Goal: Task Accomplishment & Management: Manage account settings

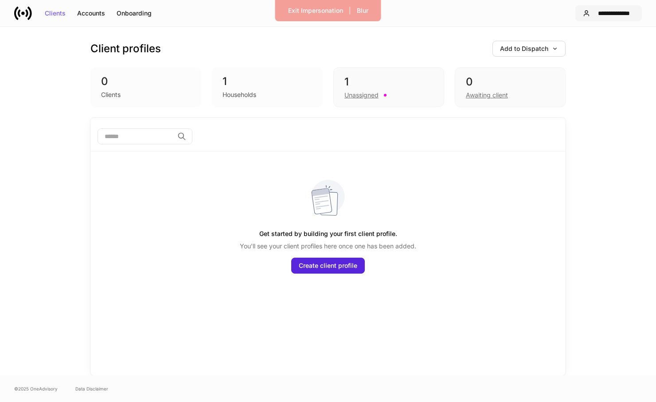
click at [599, 16] on div "**********" at bounding box center [613, 13] width 41 height 6
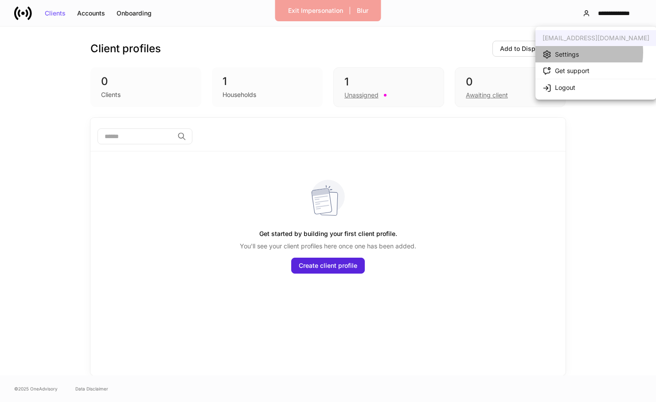
click at [574, 52] on div "Settings" at bounding box center [567, 54] width 24 height 9
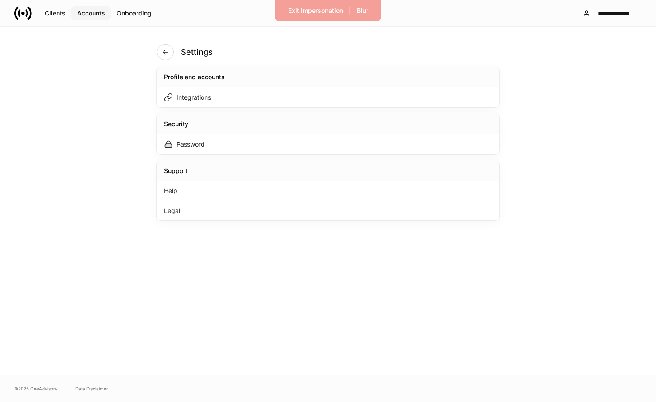
click at [97, 12] on div "Accounts" at bounding box center [91, 13] width 28 height 6
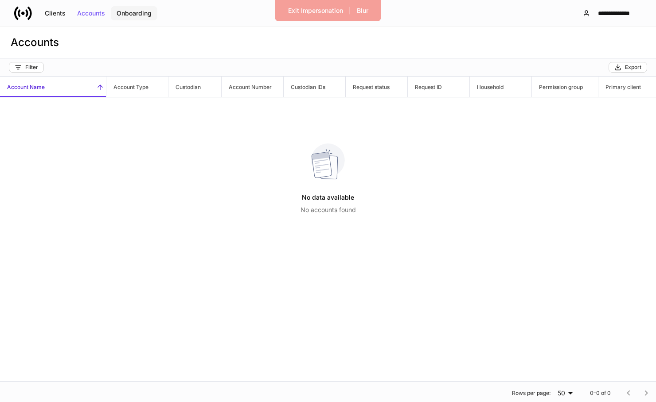
click at [129, 12] on div "Onboarding" at bounding box center [133, 13] width 35 height 6
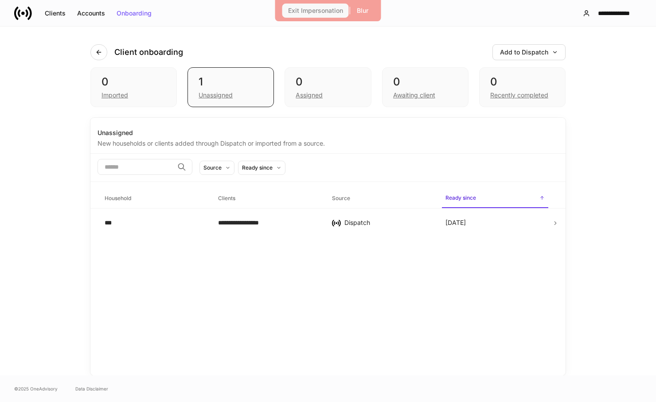
click at [303, 8] on div "Exit Impersonation" at bounding box center [315, 11] width 55 height 6
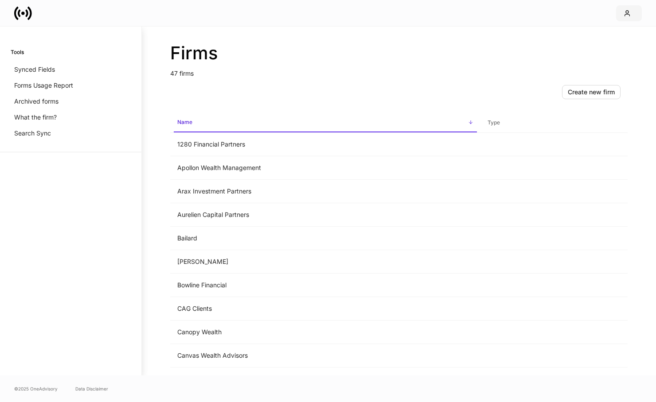
click at [628, 11] on icon "button" at bounding box center [627, 13] width 5 height 5
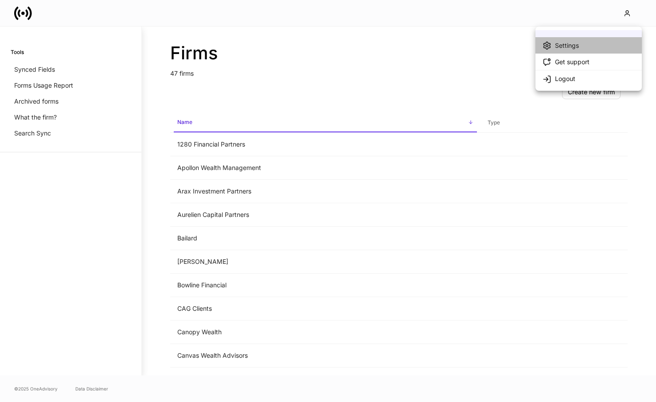
click at [587, 42] on li "Settings" at bounding box center [588, 45] width 106 height 16
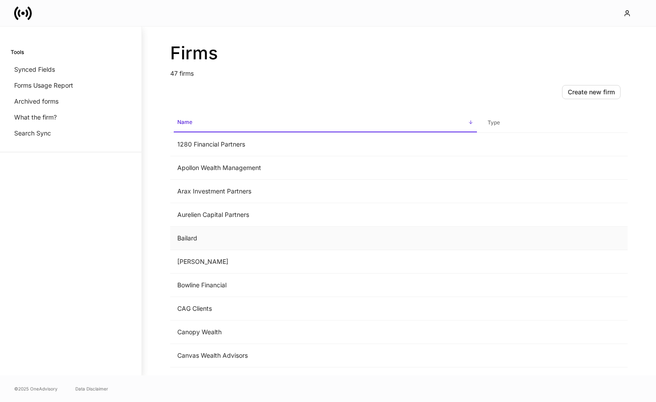
click at [248, 246] on td "Bailard" at bounding box center [325, 238] width 310 height 23
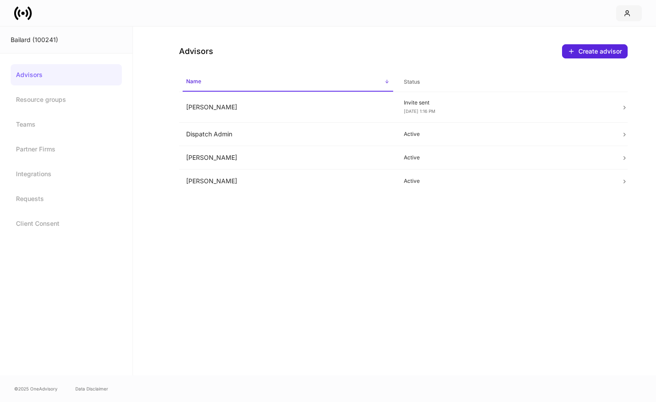
click at [624, 12] on icon "button" at bounding box center [626, 13] width 7 height 7
click at [584, 48] on li "Settings" at bounding box center [588, 45] width 106 height 16
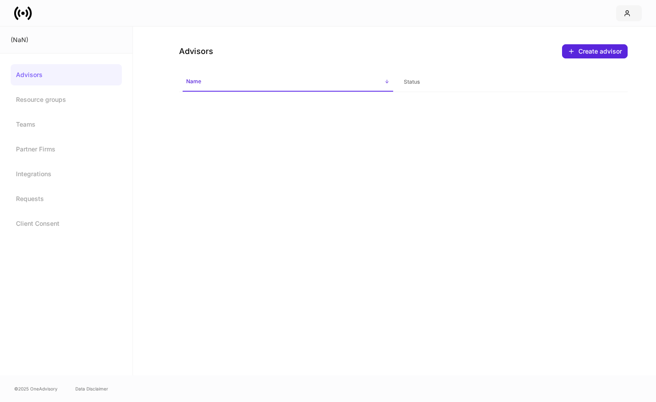
click at [628, 12] on icon "button" at bounding box center [627, 13] width 5 height 5
click at [579, 45] on li "Settings" at bounding box center [588, 45] width 106 height 16
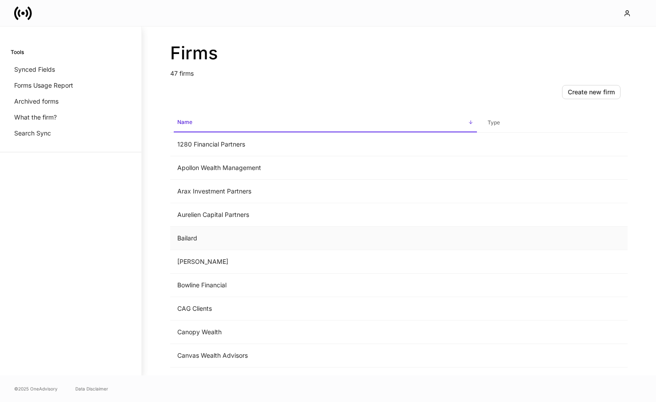
click at [215, 244] on td "Bailard" at bounding box center [325, 238] width 310 height 23
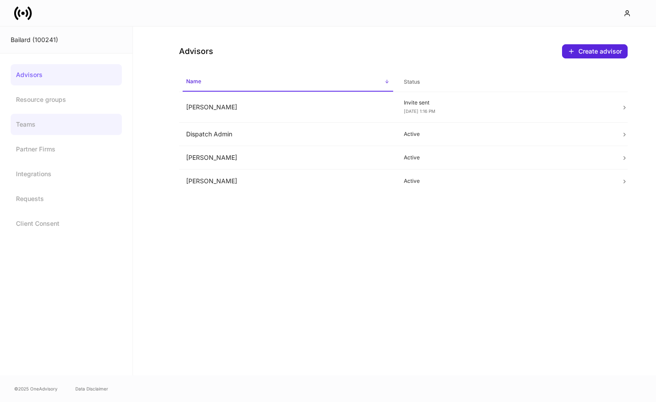
click at [76, 128] on link "Teams" at bounding box center [66, 124] width 111 height 21
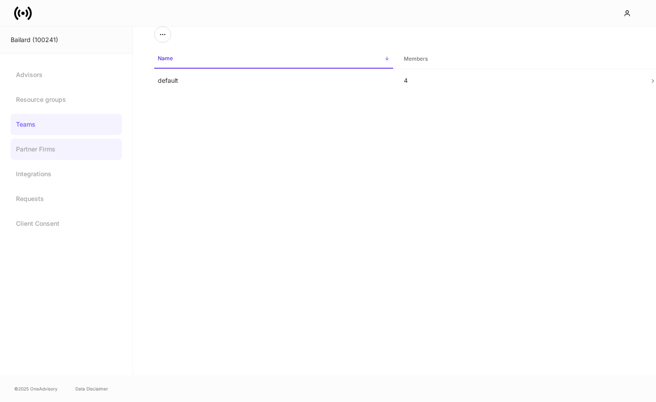
click at [76, 152] on link "Partner Firms" at bounding box center [66, 149] width 111 height 21
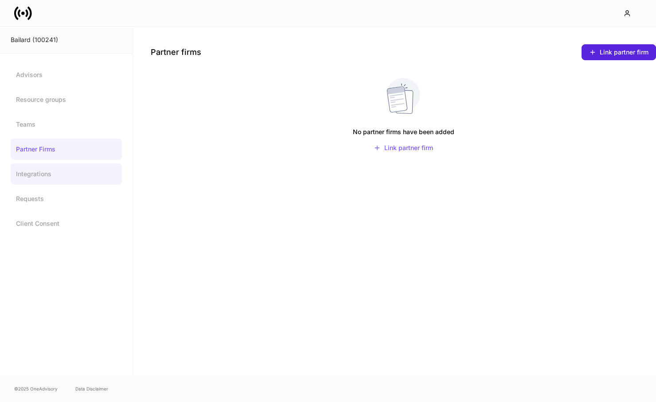
click at [75, 168] on link "Integrations" at bounding box center [66, 173] width 111 height 21
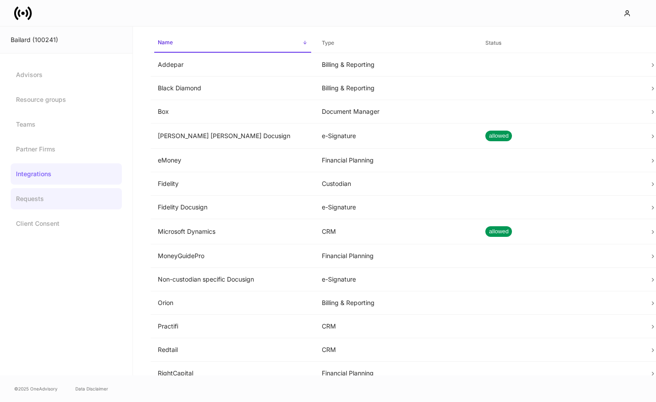
click at [78, 189] on link "Requests" at bounding box center [66, 198] width 111 height 21
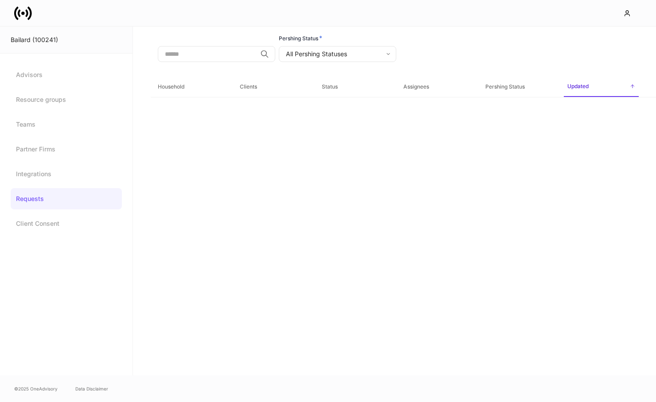
click at [70, 206] on link "Requests" at bounding box center [66, 198] width 111 height 21
click at [67, 214] on link "Client Consent" at bounding box center [66, 223] width 111 height 21
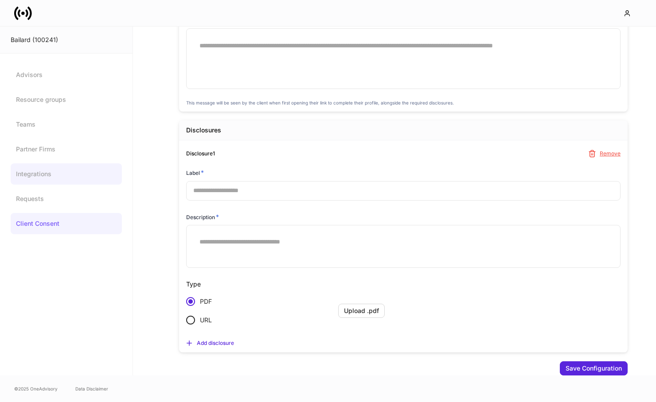
click at [50, 184] on link "Integrations" at bounding box center [66, 173] width 111 height 21
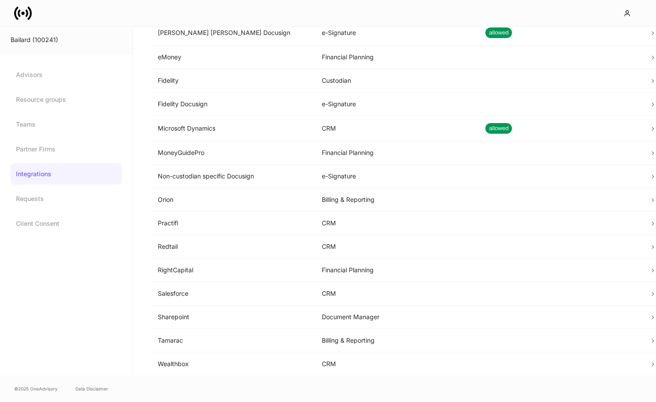
scroll to position [103, 0]
click at [54, 126] on link "Teams" at bounding box center [66, 124] width 111 height 21
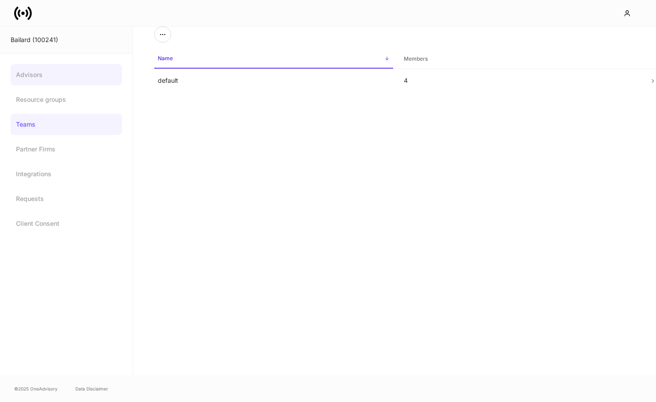
click at [54, 84] on link "Advisors" at bounding box center [66, 74] width 111 height 21
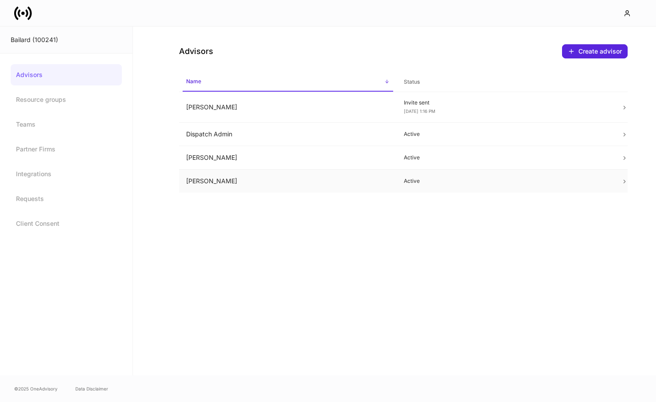
click at [279, 187] on td "Mikhail Saliba" at bounding box center [287, 181] width 217 height 23
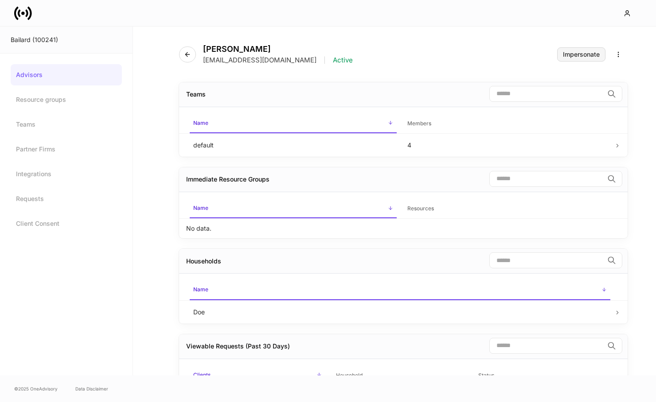
click at [591, 53] on div "Impersonate" at bounding box center [581, 54] width 37 height 6
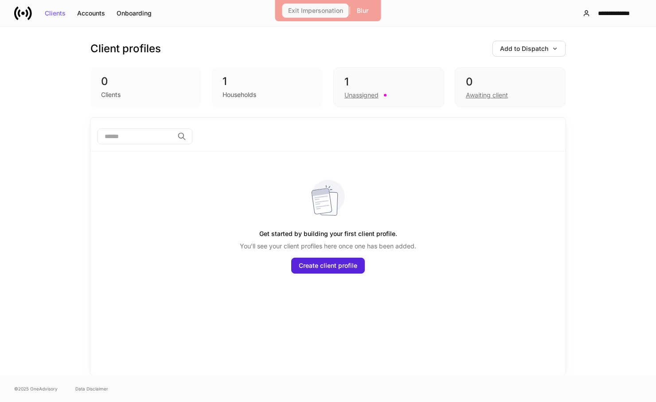
click at [312, 10] on div "Exit Impersonation" at bounding box center [315, 11] width 55 height 6
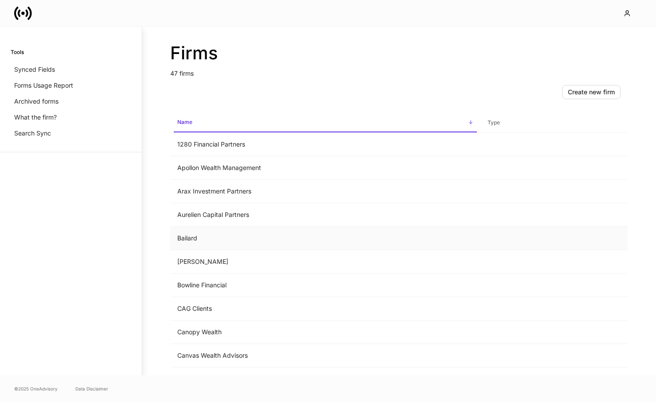
click at [194, 242] on td "Bailard" at bounding box center [325, 238] width 310 height 23
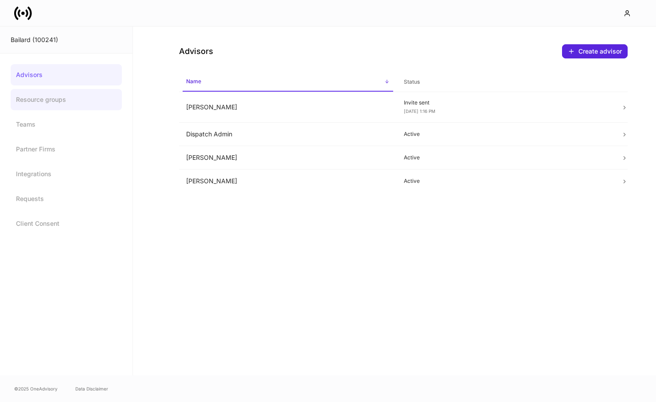
click at [69, 103] on link "Resource groups" at bounding box center [66, 99] width 111 height 21
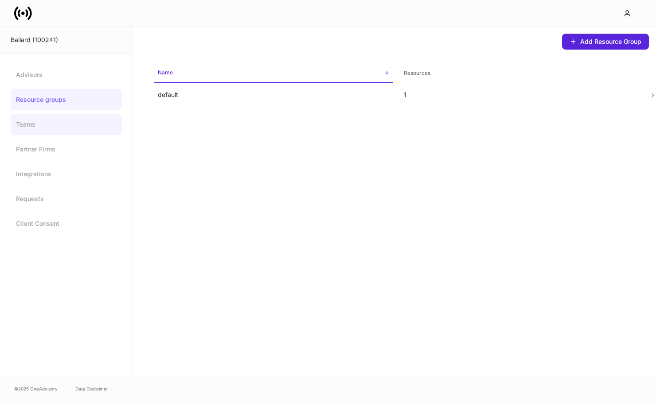
click at [64, 121] on link "Teams" at bounding box center [66, 124] width 111 height 21
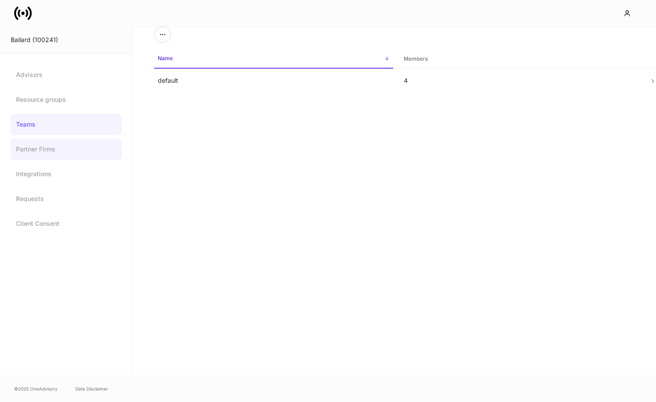
click at [54, 143] on link "Partner Firms" at bounding box center [66, 149] width 111 height 21
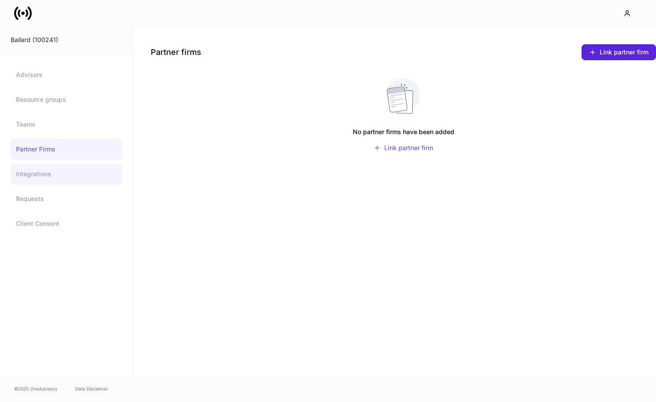
click at [54, 169] on link "Integrations" at bounding box center [66, 173] width 111 height 21
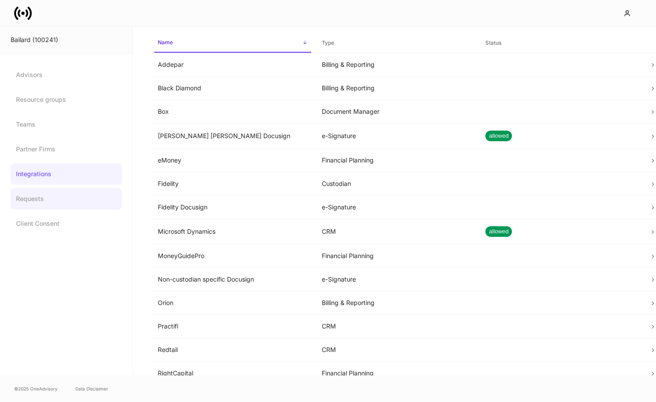
click at [50, 199] on link "Requests" at bounding box center [66, 198] width 111 height 21
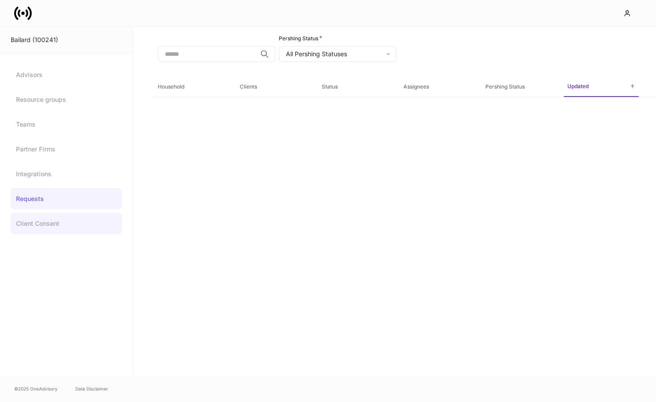
click at [50, 221] on link "Client Consent" at bounding box center [66, 223] width 111 height 21
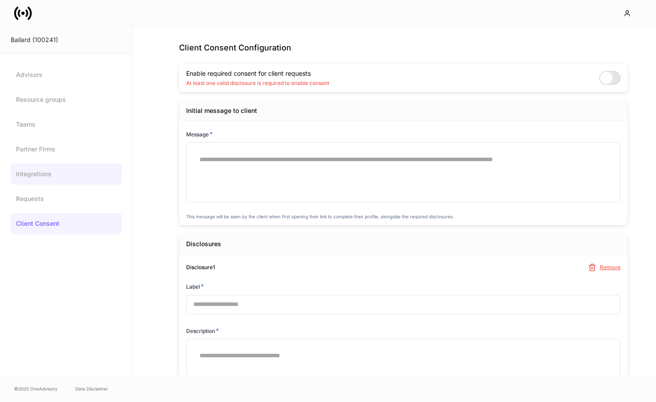
click at [78, 175] on link "Integrations" at bounding box center [66, 173] width 111 height 21
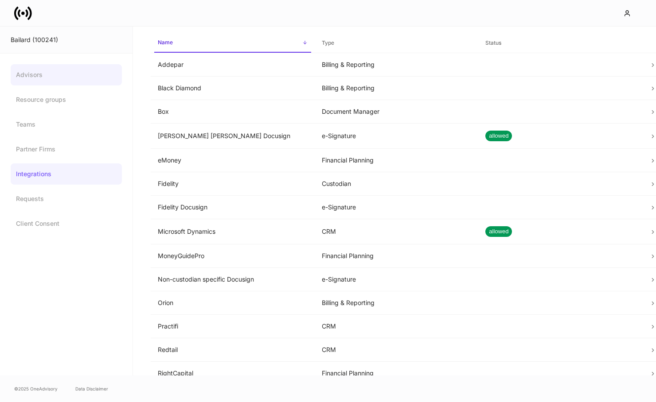
click at [59, 74] on link "Advisors" at bounding box center [66, 74] width 111 height 21
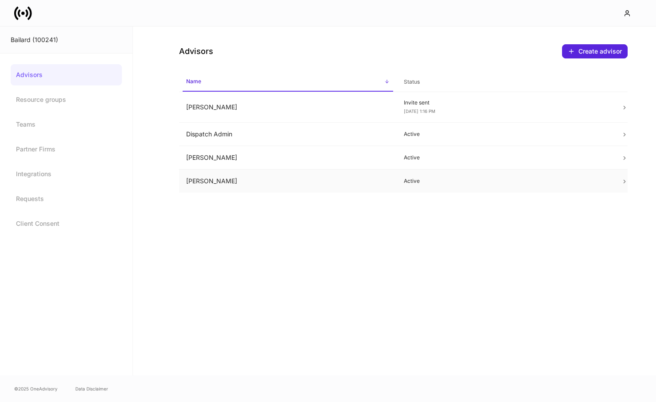
click at [345, 179] on td "Mikhail Saliba" at bounding box center [287, 181] width 217 height 23
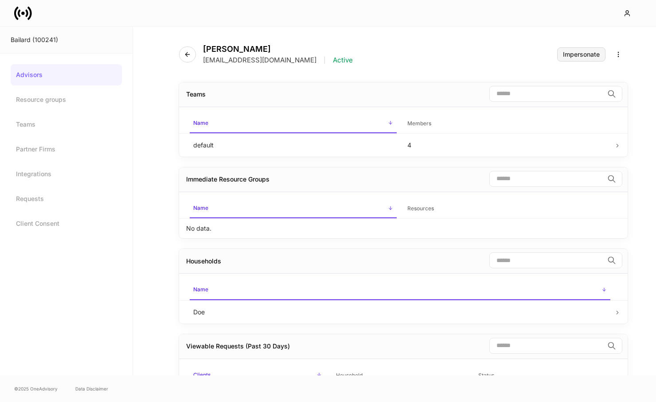
click at [575, 52] on div "Impersonate" at bounding box center [581, 54] width 37 height 6
click at [185, 50] on button "button" at bounding box center [187, 55] width 17 height 16
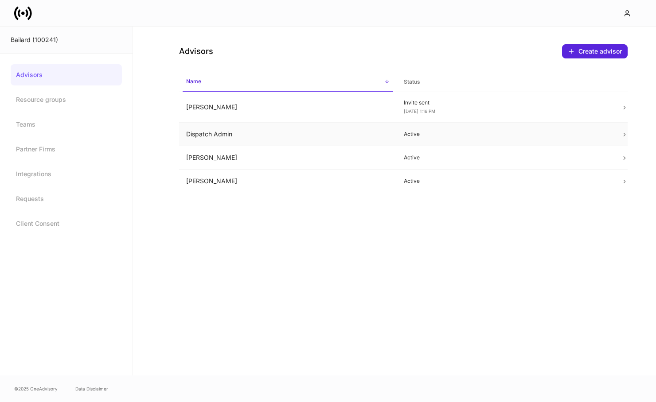
click at [217, 135] on td "Dispatch Admin" at bounding box center [287, 134] width 217 height 23
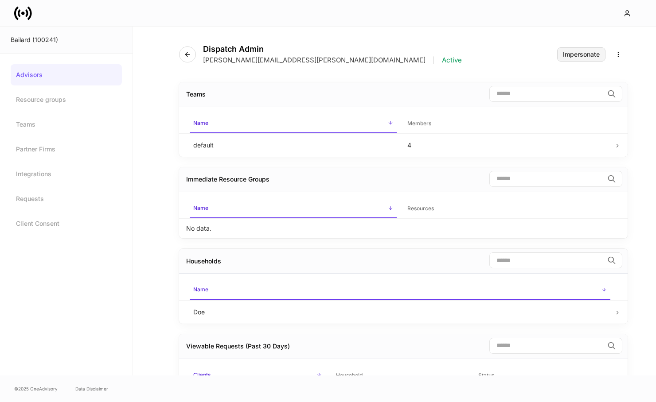
click at [582, 57] on div "Impersonate" at bounding box center [581, 54] width 37 height 6
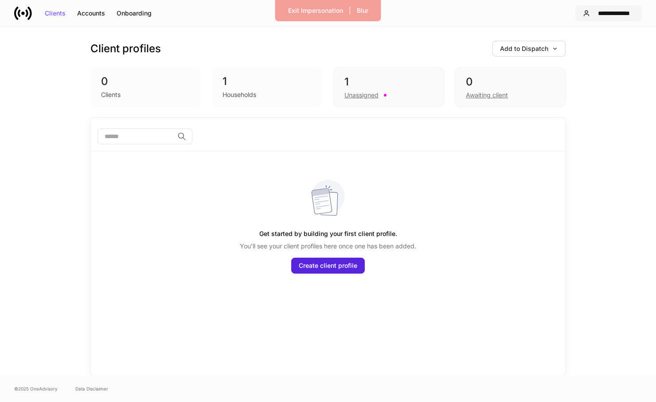
click at [585, 12] on icon "button" at bounding box center [586, 13] width 5 height 5
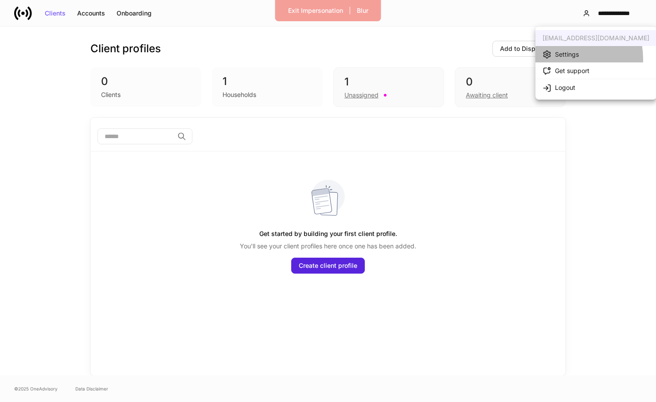
click at [562, 59] on div "Settings" at bounding box center [560, 54] width 36 height 9
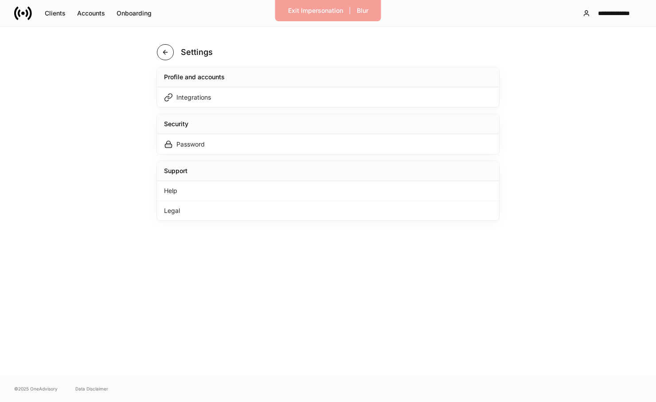
click at [170, 55] on button "button" at bounding box center [165, 52] width 17 height 16
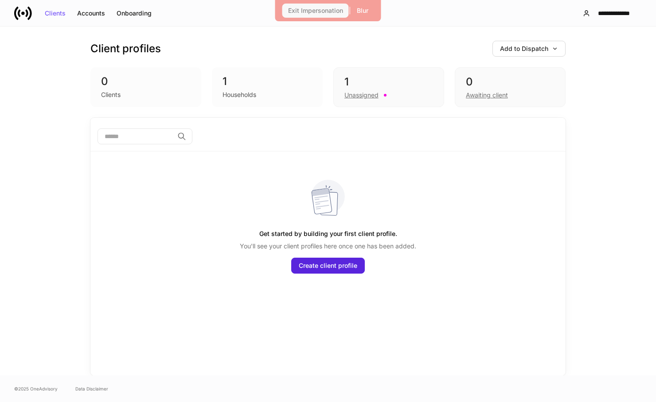
click at [330, 14] on div "Exit Impersonation" at bounding box center [315, 11] width 55 height 6
